Goal: Information Seeking & Learning: Learn about a topic

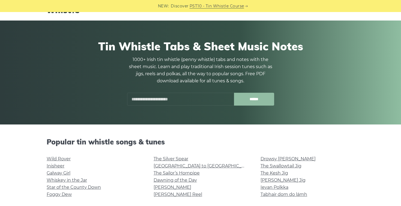
scroll to position [34, 0]
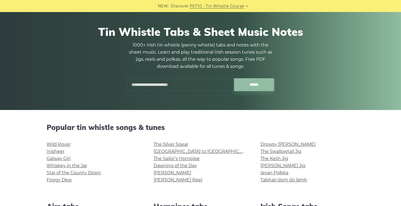
click at [210, 83] on div at bounding box center [212, 80] width 13 height 13
click at [205, 88] on input "text" at bounding box center [180, 84] width 107 height 13
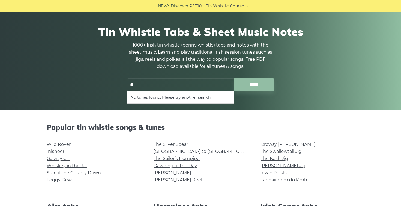
type input "*"
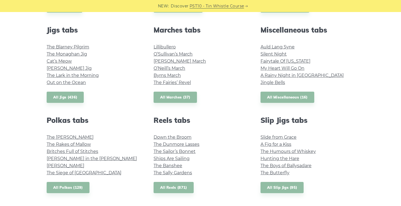
scroll to position [299, 0]
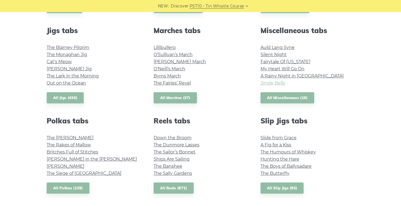
click at [277, 84] on link "Jingle Bells" at bounding box center [273, 82] width 25 height 5
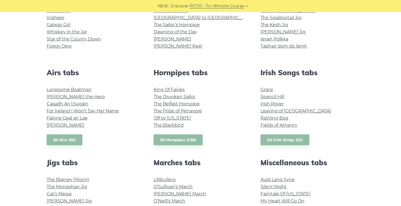
scroll to position [161, 0]
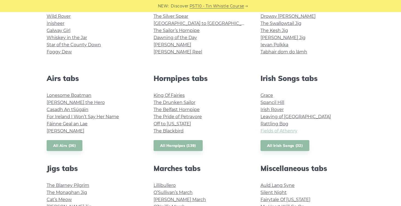
click at [276, 132] on link "Fields of Athenry" at bounding box center [279, 130] width 37 height 5
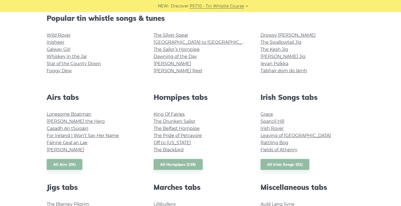
scroll to position [143, 0]
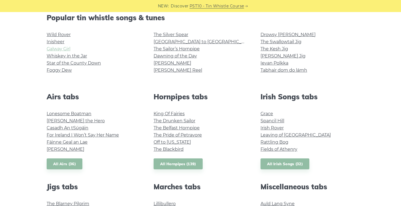
click at [52, 49] on link "Galway Girl" at bounding box center [59, 48] width 24 height 5
click at [270, 113] on link "Grace" at bounding box center [267, 113] width 13 height 5
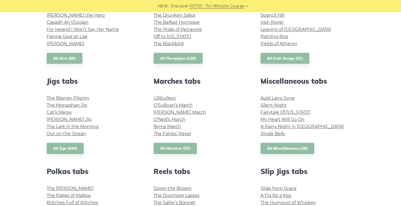
scroll to position [254, 0]
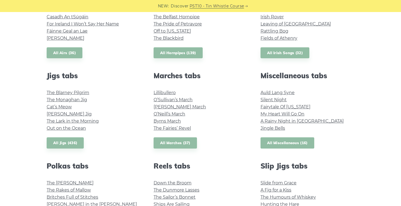
click at [273, 143] on link "All Miscellaneous (16)" at bounding box center [288, 142] width 54 height 11
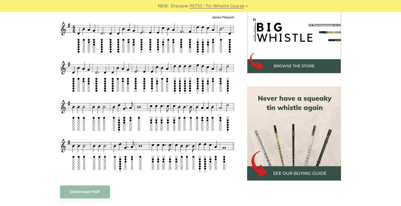
scroll to position [172, 0]
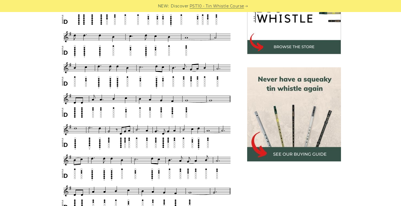
scroll to position [198, 0]
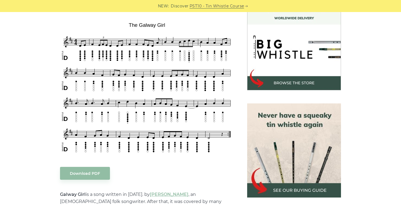
scroll to position [157, 0]
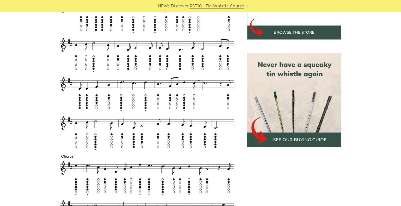
scroll to position [212, 0]
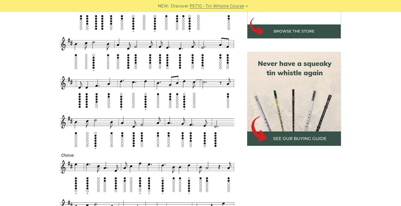
click at [268, 125] on img at bounding box center [294, 99] width 94 height 94
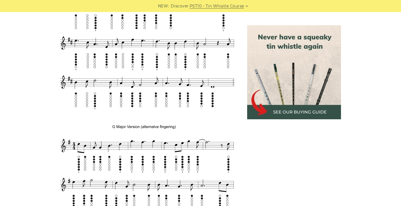
scroll to position [414, 0]
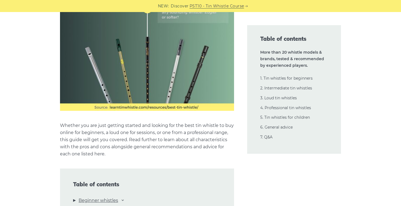
scroll to position [464, 0]
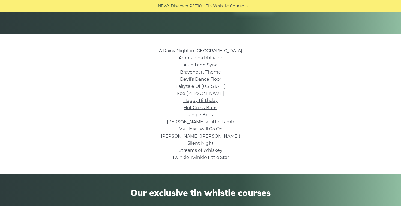
scroll to position [110, 0]
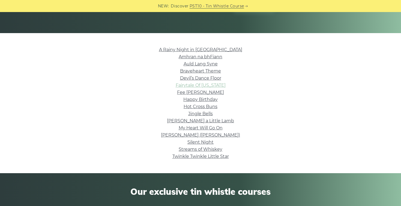
click at [192, 85] on link "Fairytale Of [US_STATE]" at bounding box center [201, 84] width 50 height 5
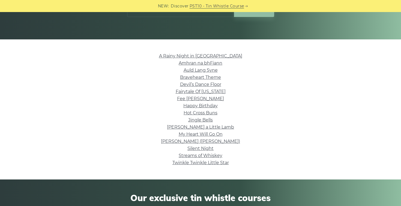
scroll to position [102, 0]
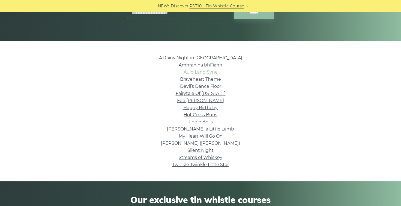
click at [195, 72] on link "Auld Lang Syne" at bounding box center [201, 71] width 34 height 5
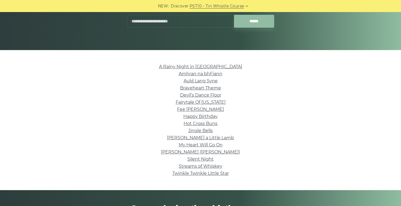
scroll to position [93, 0]
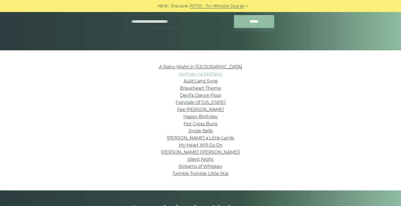
click at [188, 75] on link "Amhran na bhFiann" at bounding box center [201, 73] width 44 height 5
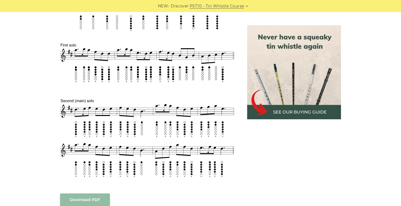
scroll to position [262, 0]
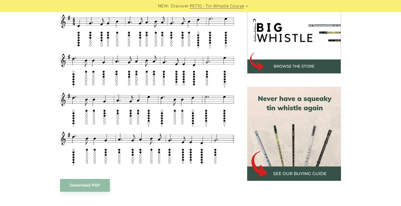
scroll to position [179, 0]
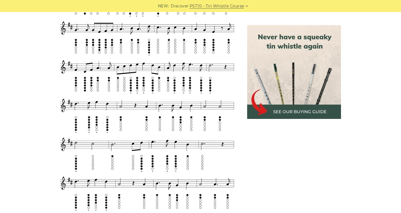
scroll to position [298, 0]
